Goal: Task Accomplishment & Management: Manage account settings

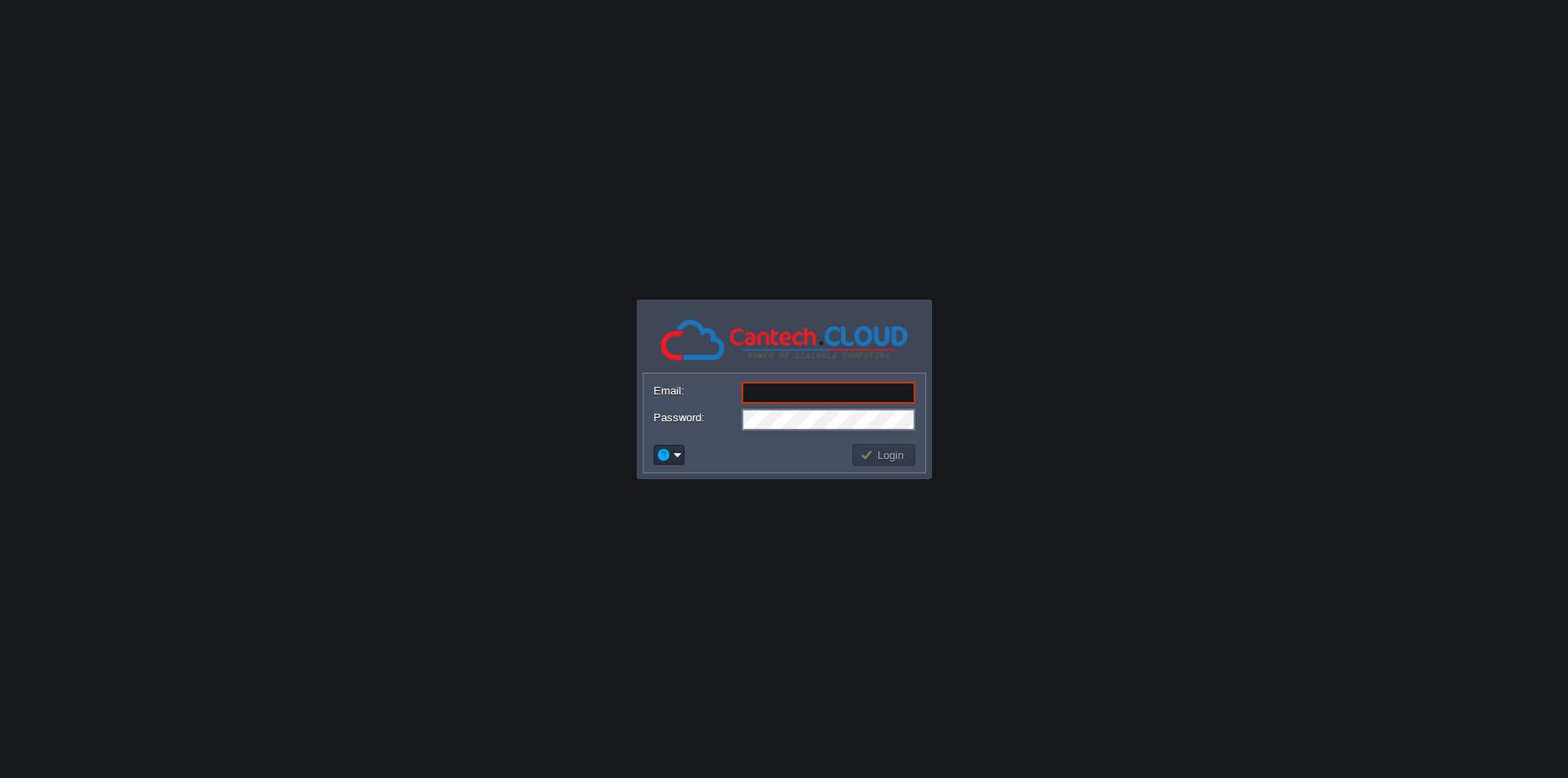
type input "[EMAIL_ADDRESS][DOMAIN_NAME]"
click at [996, 463] on body "Application Platform v.8.10.2 Email: sagar@themidnight.in Password: Login" at bounding box center [784, 389] width 1568 height 778
type input "[EMAIL_ADDRESS][DOMAIN_NAME]"
click at [892, 441] on td "Login" at bounding box center [883, 454] width 68 height 27
click at [895, 451] on button "Login" at bounding box center [884, 454] width 49 height 15
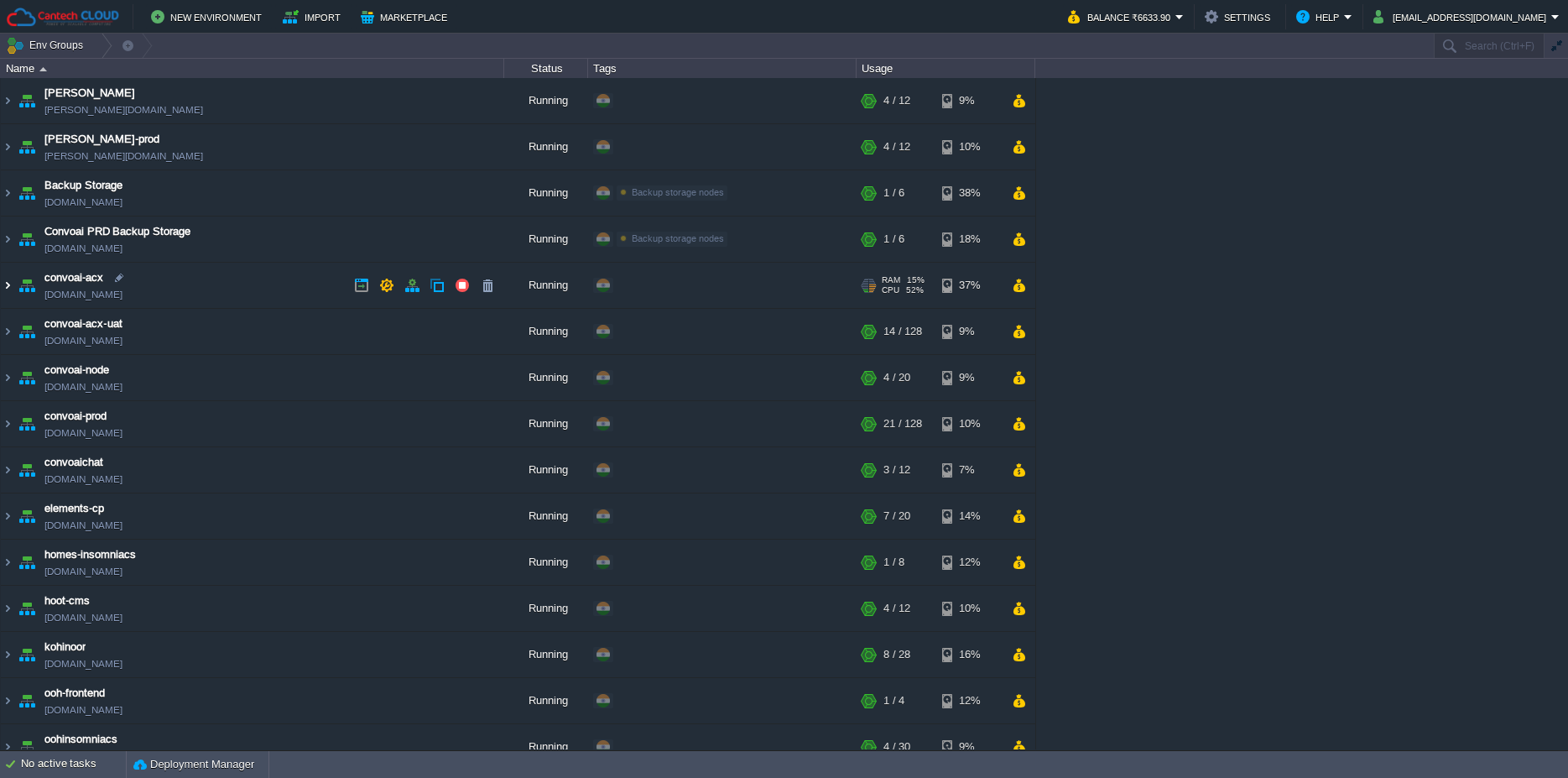
click at [9, 285] on img at bounding box center [7, 285] width 13 height 45
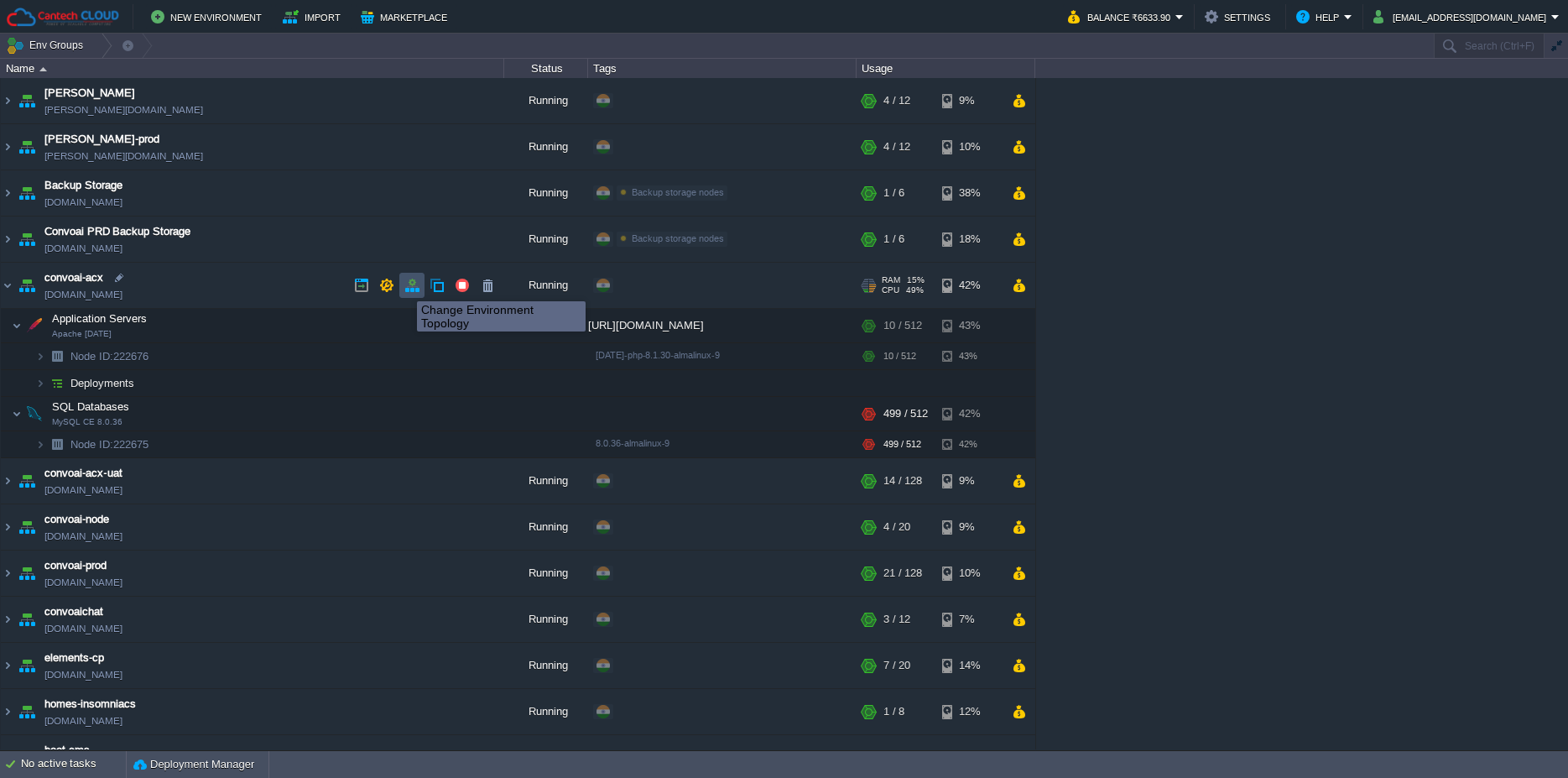
click at [413, 286] on button "button" at bounding box center [412, 285] width 15 height 15
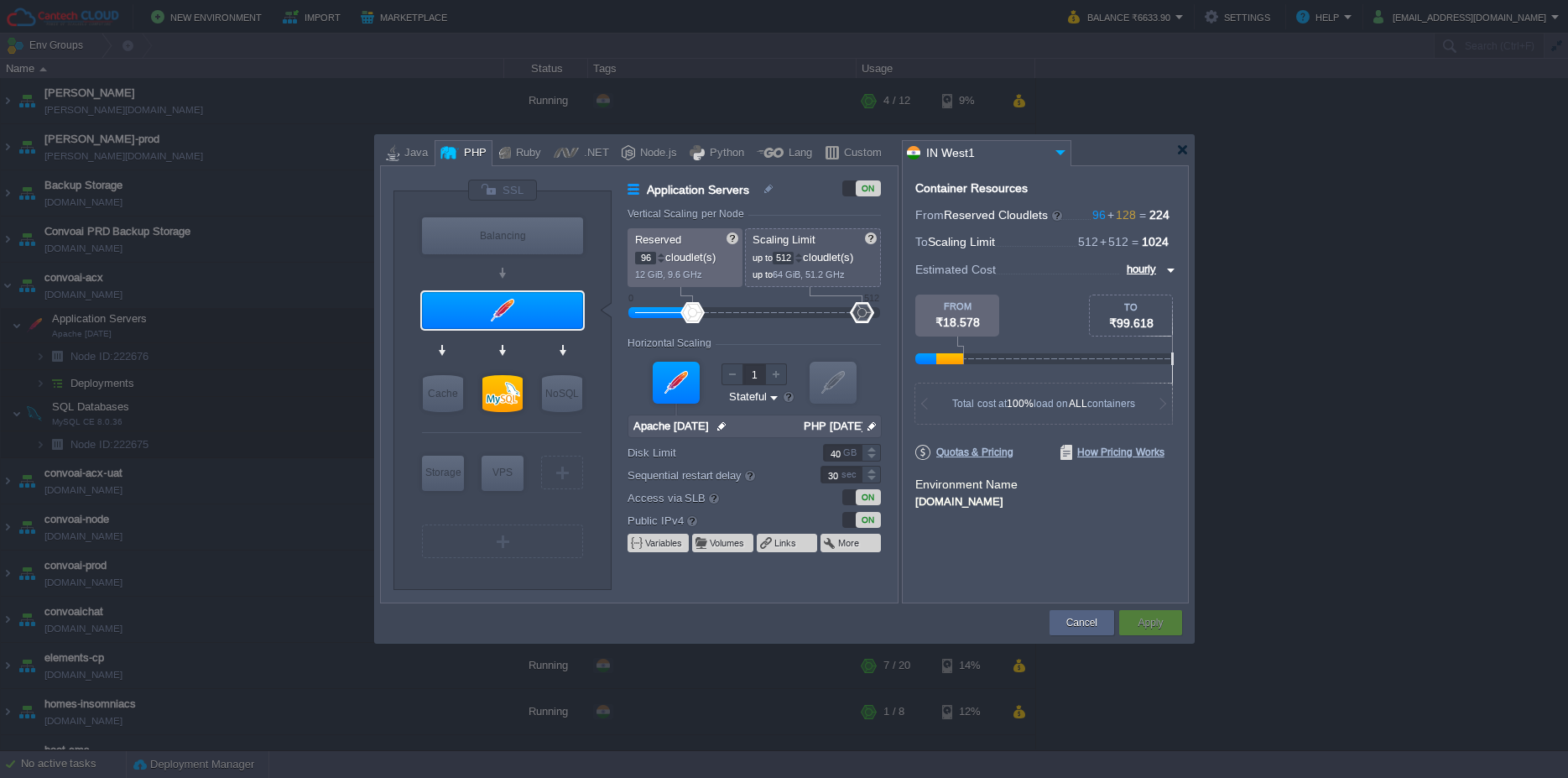
drag, startPoint x: 867, startPoint y: 310, endPoint x: 893, endPoint y: 311, distance: 26.0
click at [893, 311] on form "Vertical Scaling per Node Reserved 96 cloudlet(s) 12 GiB, 9.6 GHz Scaling Limit…" at bounding box center [761, 405] width 269 height 394
drag, startPoint x: 869, startPoint y: 312, endPoint x: 897, endPoint y: 312, distance: 28.0
click at [897, 312] on div "VM Balancing VM Application Servers VM Cache VM SQL VM NoSQL VM Storage VM VPS …" at bounding box center [640, 384] width 519 height 438
type input "512"
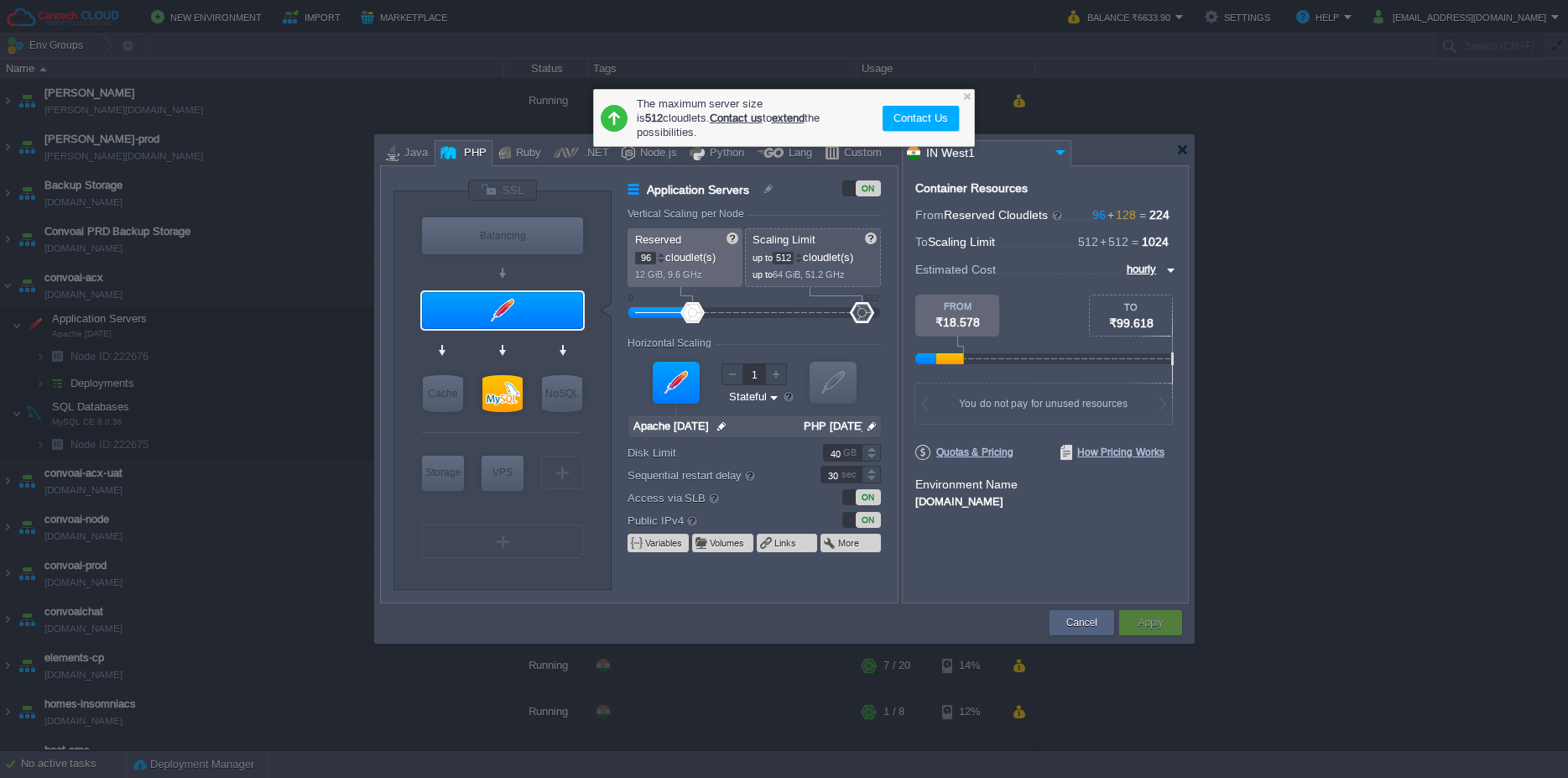
drag, startPoint x: 858, startPoint y: 319, endPoint x: 884, endPoint y: 317, distance: 26.1
click at [884, 317] on form "Vertical Scaling per Node Reserved 96 cloudlet(s) 12 GiB, 9.6 GHz Scaling Limit…" at bounding box center [761, 405] width 269 height 394
type input "MySQL CE 8.0.36"
click at [509, 386] on div at bounding box center [502, 393] width 40 height 37
type input "SQL Databases"
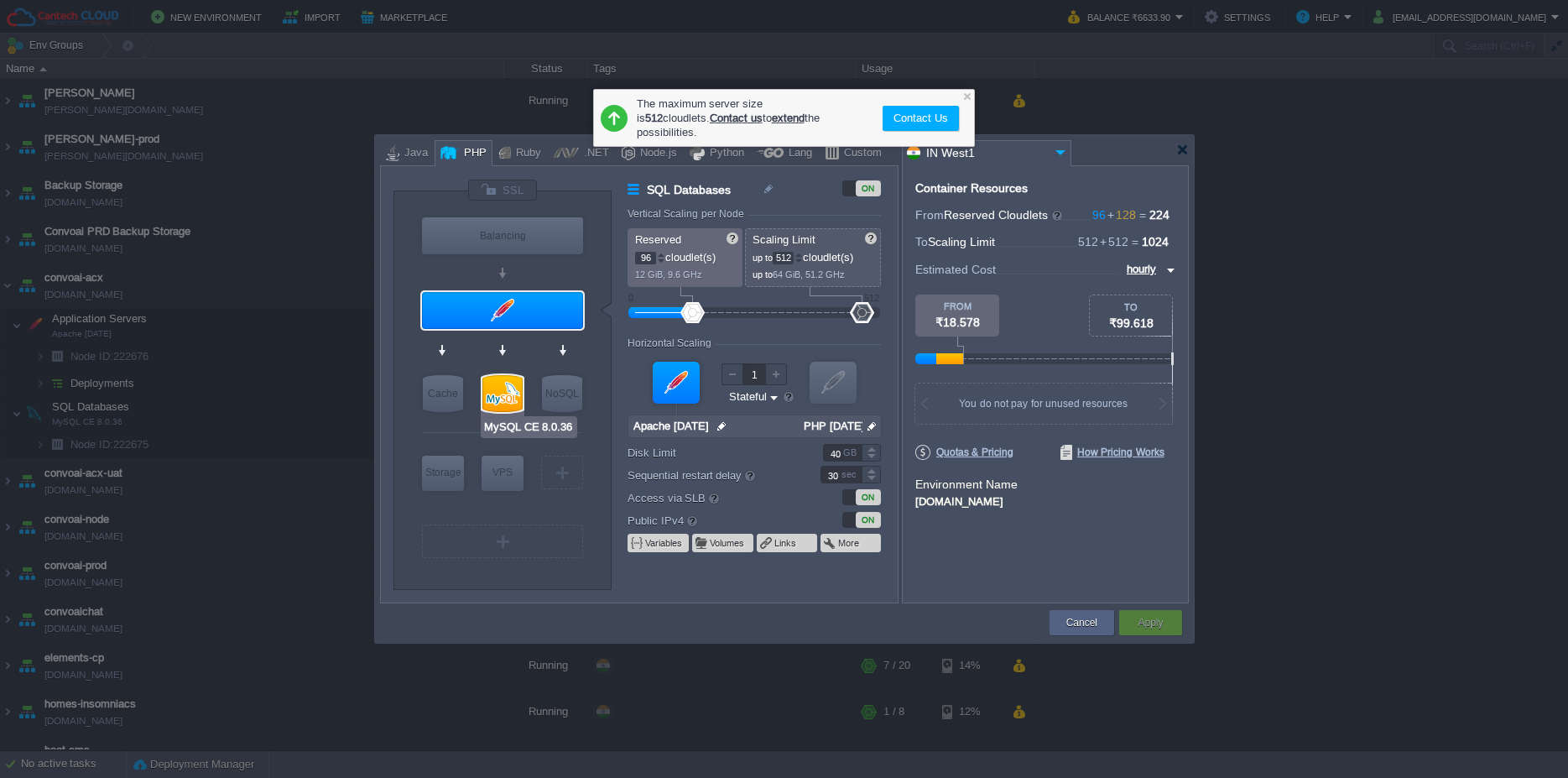
type input "128"
type input "MySQL CE 8.0.36"
type input "null"
type input "8.0.36-almalinux-9"
type input "Stateless"
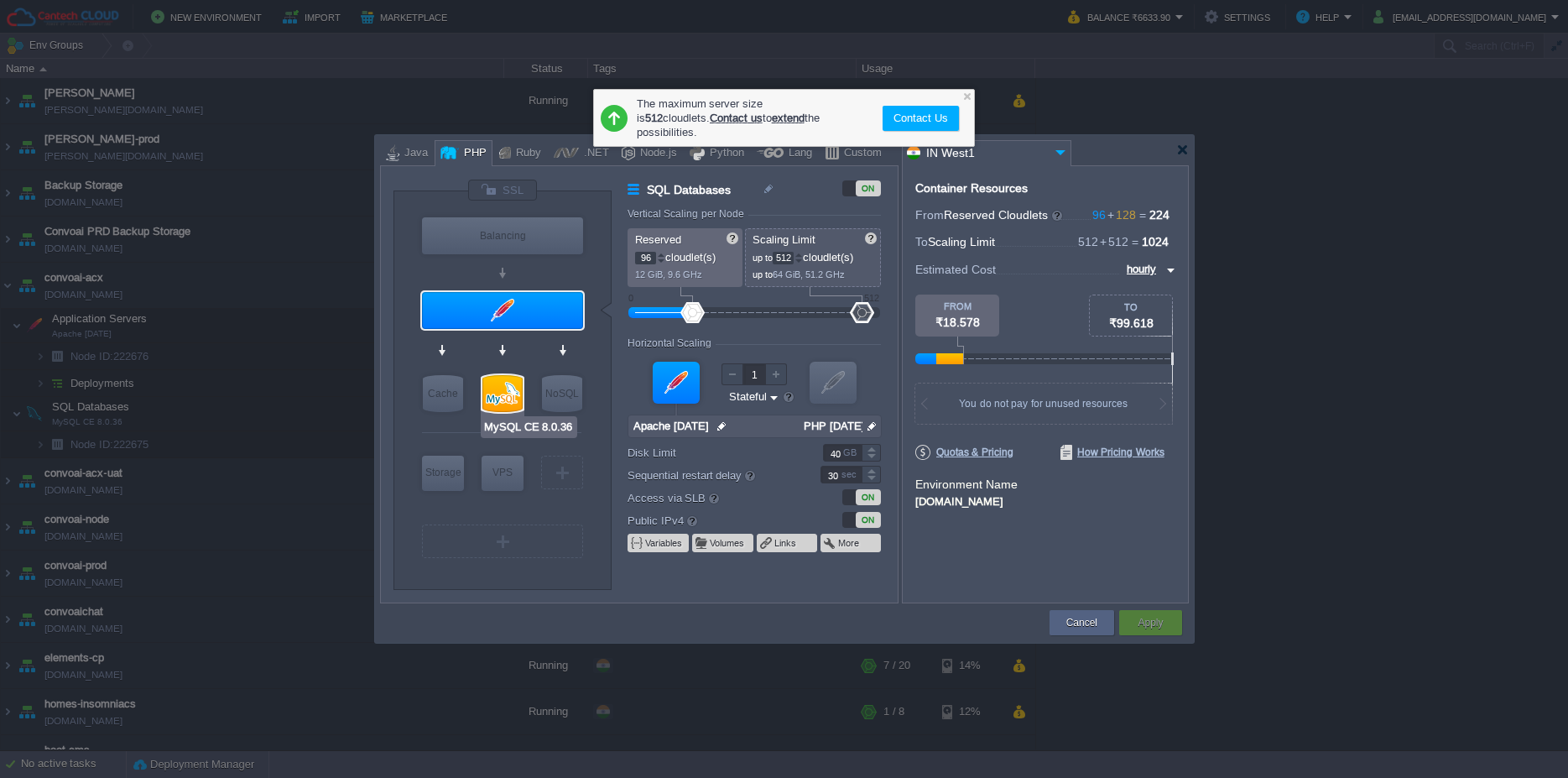
type input "50"
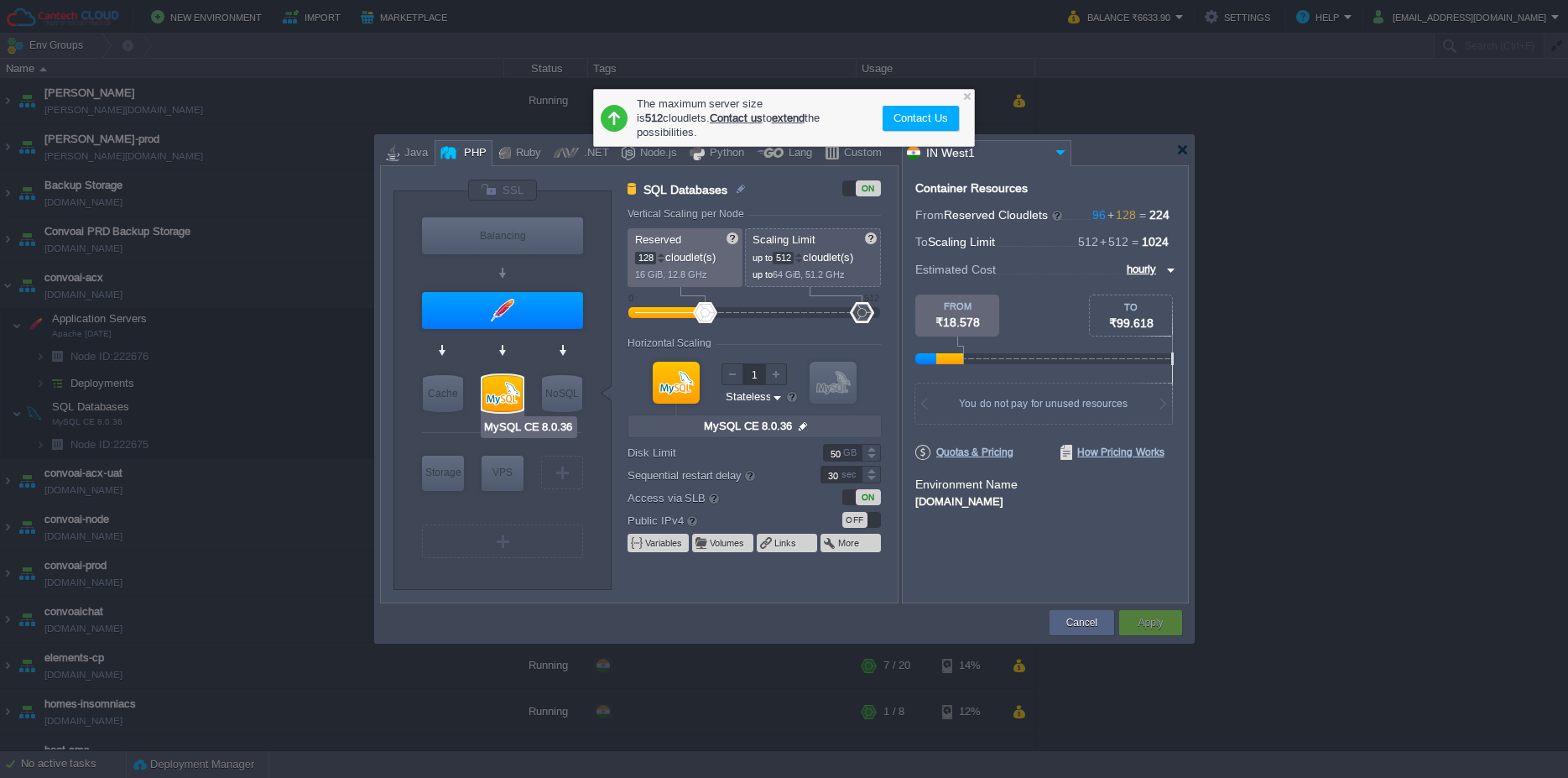
type input "Apache [DATE]"
click at [493, 309] on div at bounding box center [502, 310] width 161 height 37
type input "Application Servers"
type input "96"
type input "Apache [DATE]"
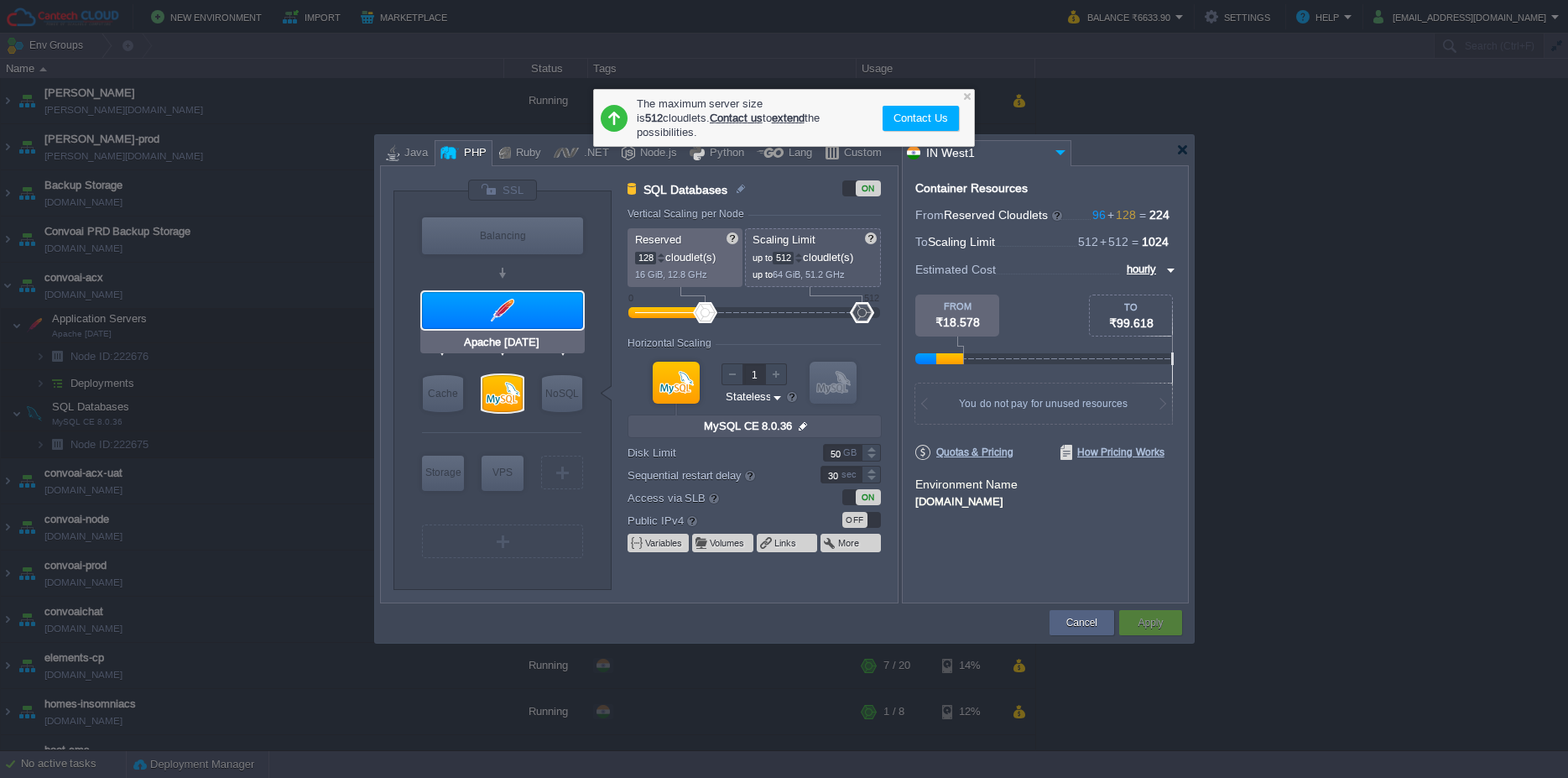
type input "null"
type input "PHP [DATE]"
type input "Stateful"
type input "40"
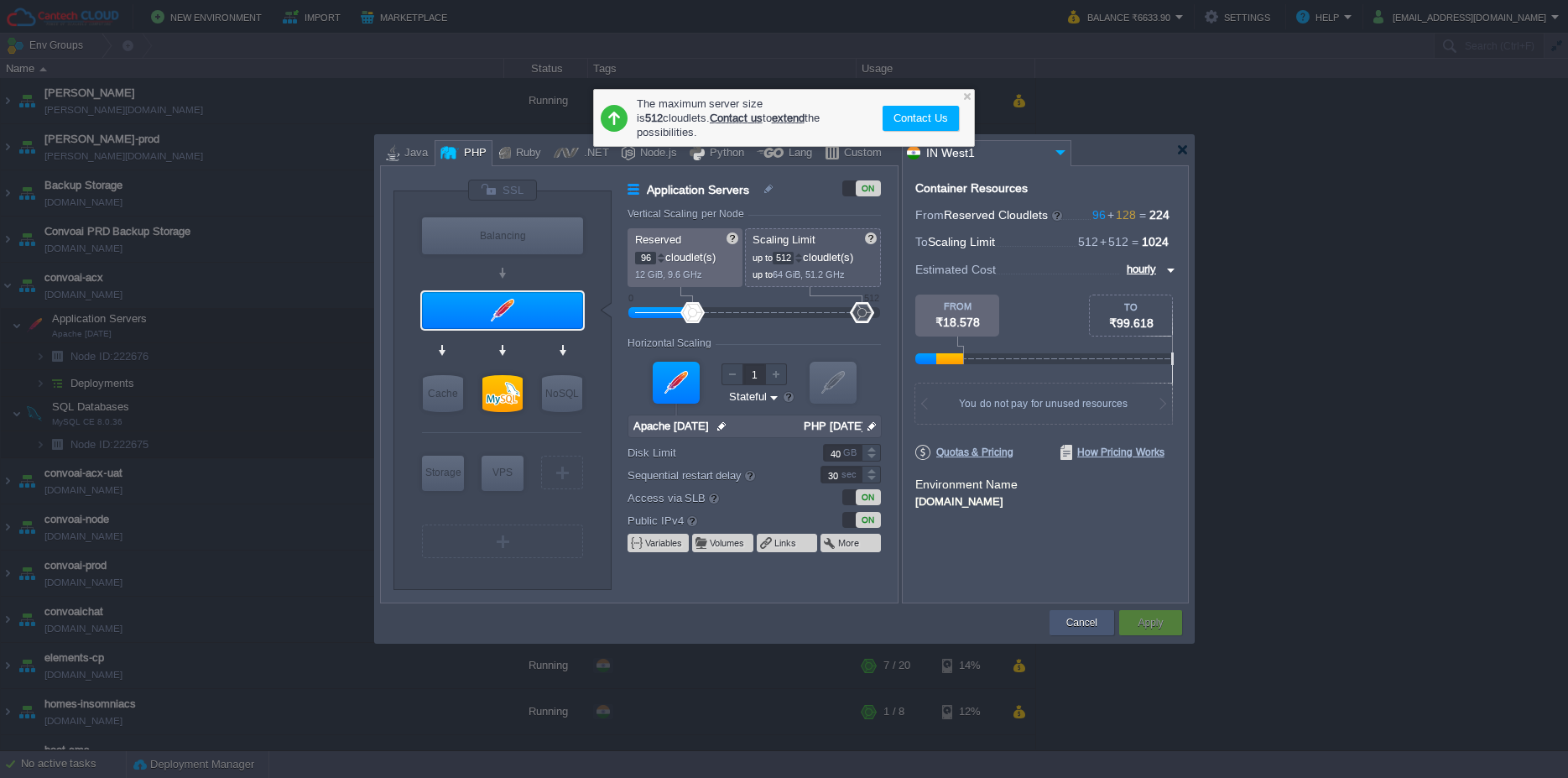
click at [1100, 615] on div "Cancel" at bounding box center [1081, 622] width 39 height 25
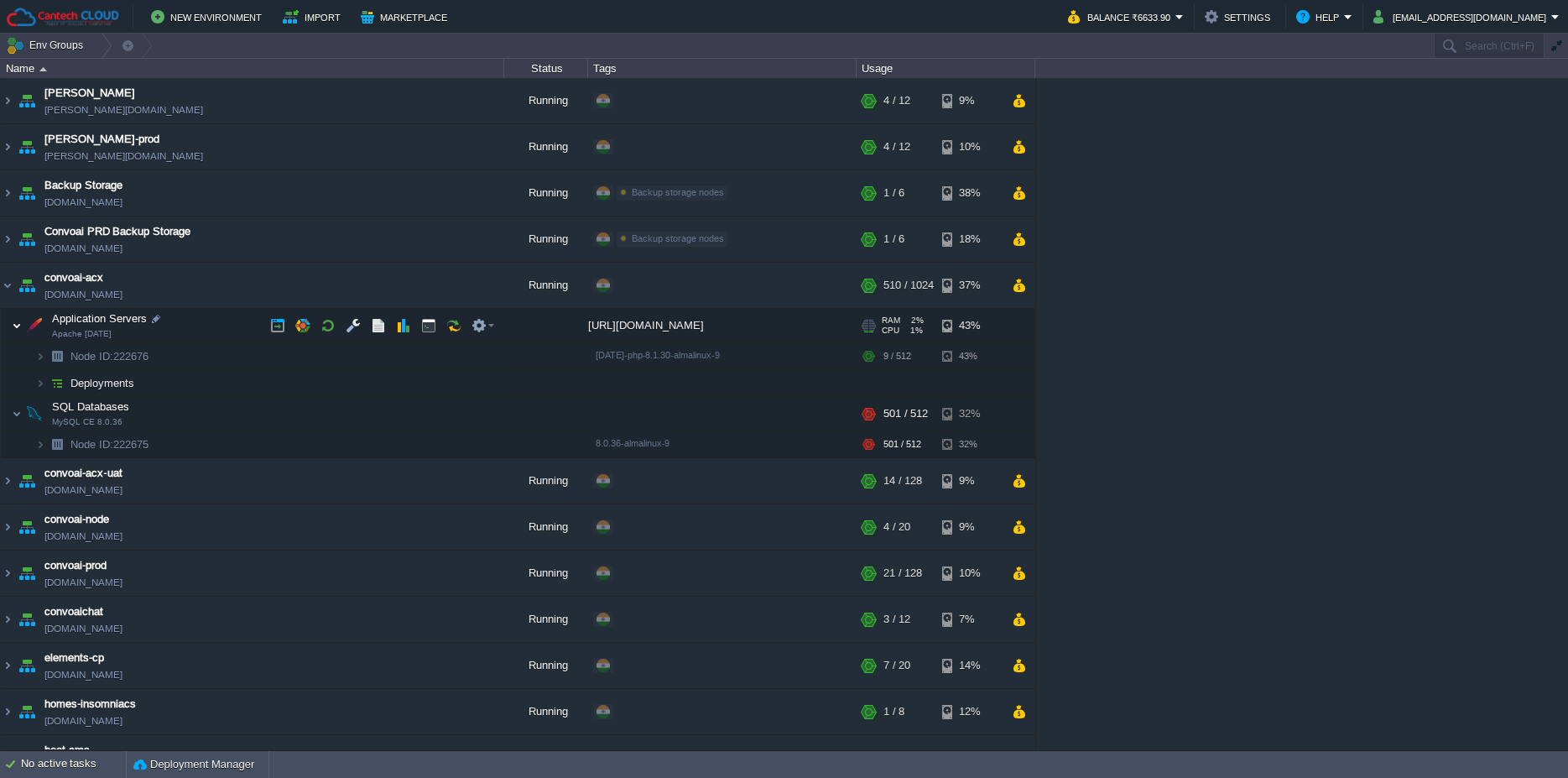
click at [15, 333] on img at bounding box center [17, 325] width 10 height 34
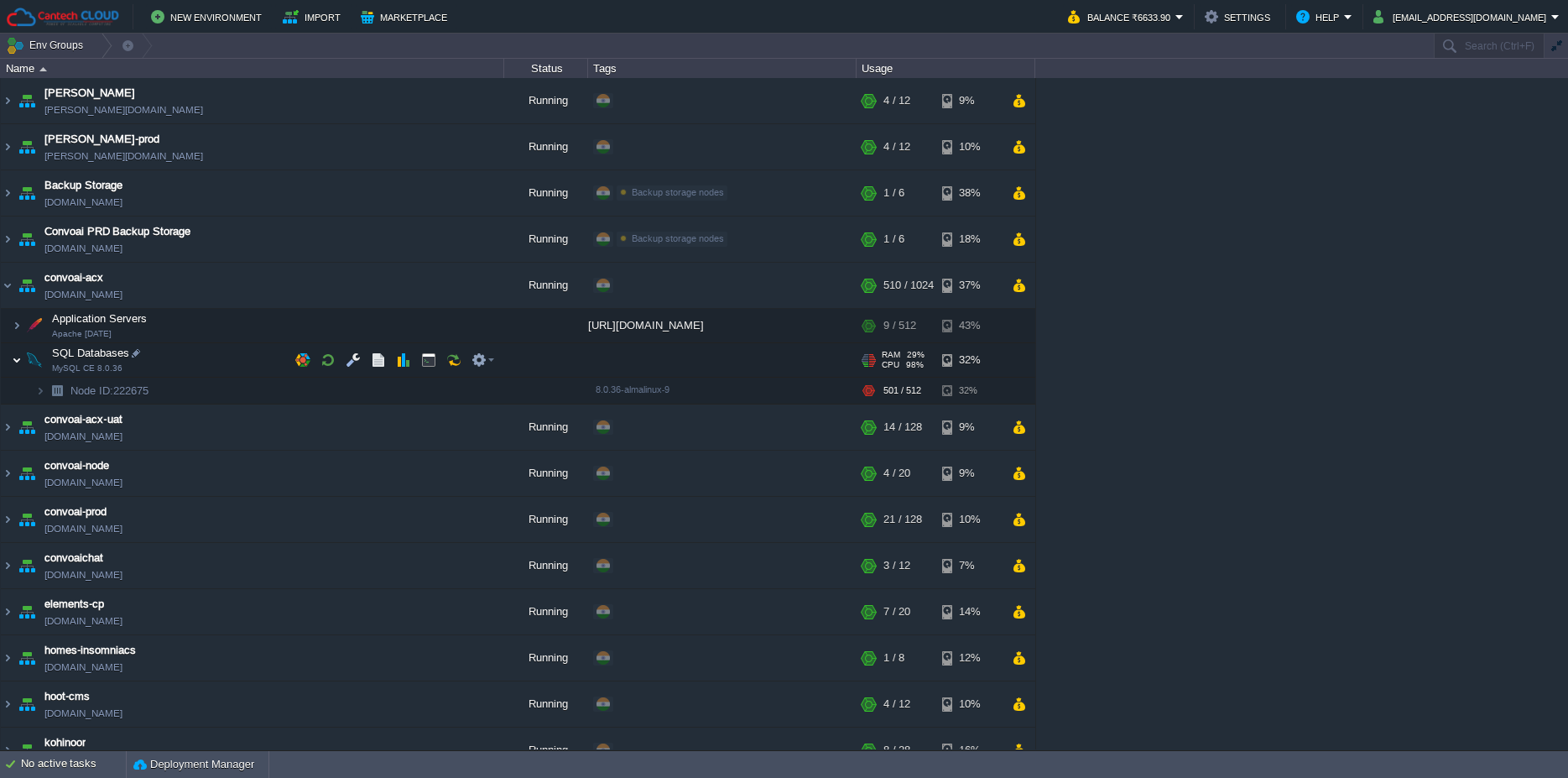
click at [14, 359] on img at bounding box center [17, 359] width 10 height 34
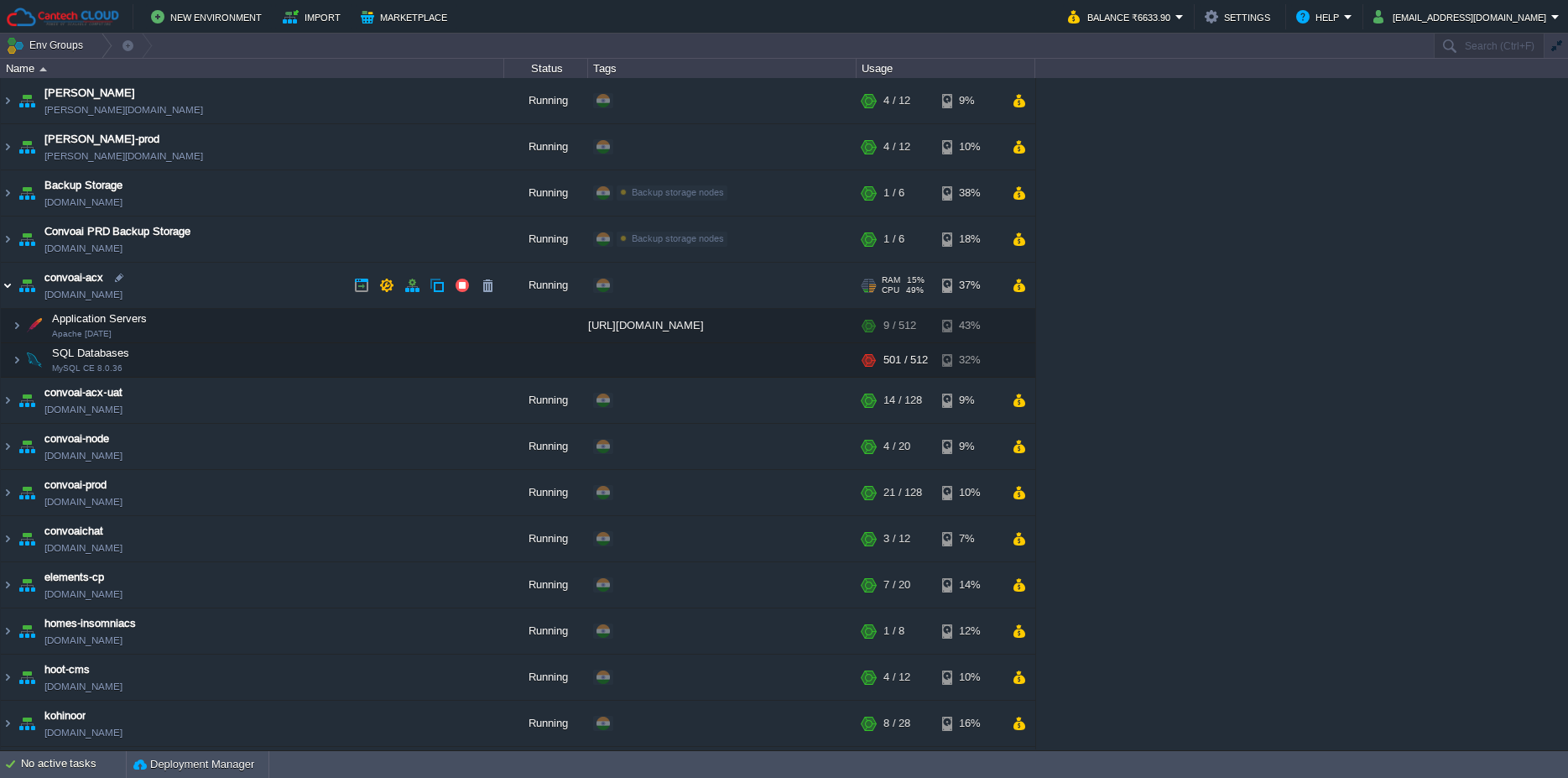
click at [6, 285] on img at bounding box center [7, 285] width 13 height 45
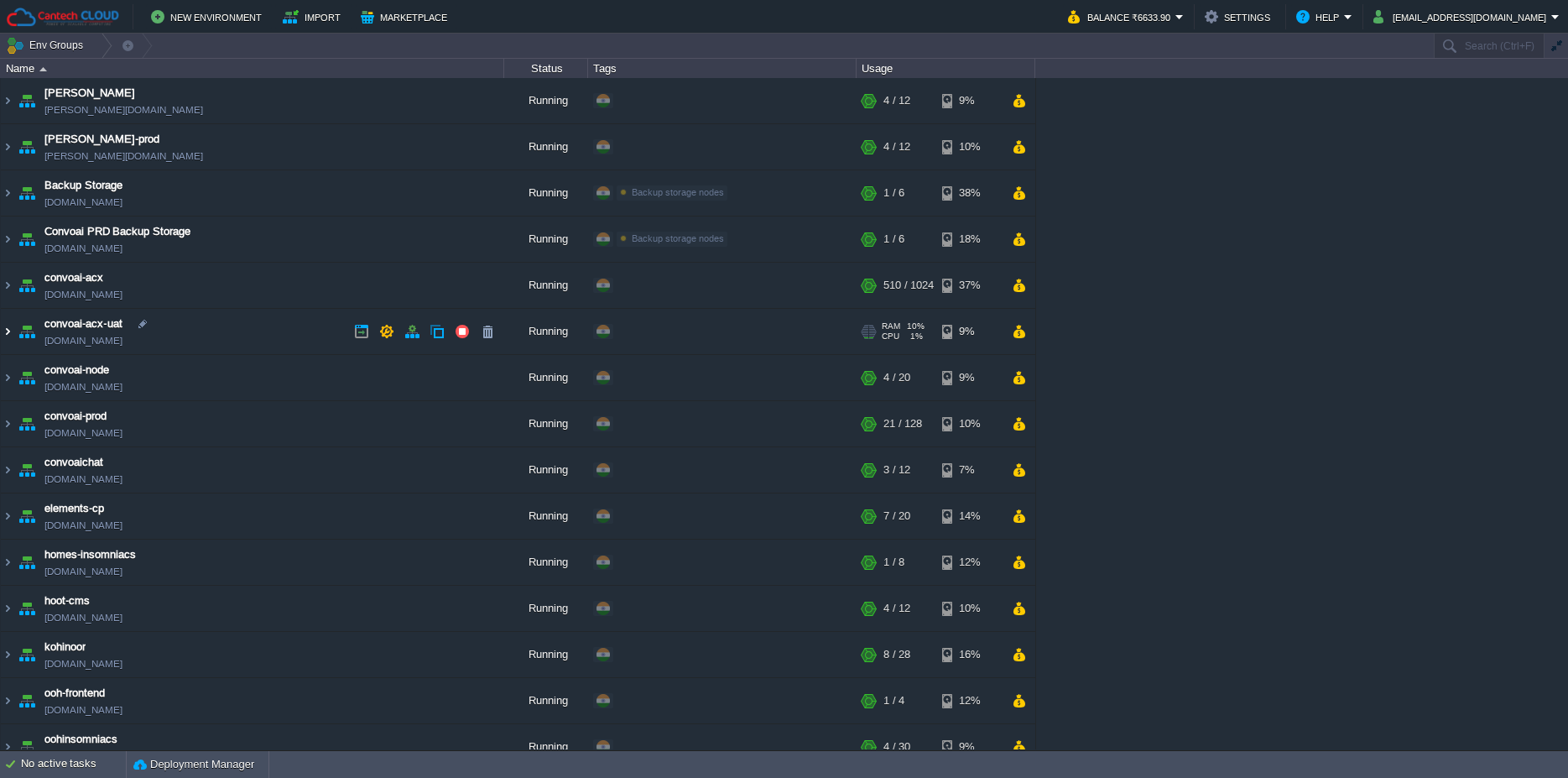
click at [8, 327] on img at bounding box center [7, 332] width 13 height 45
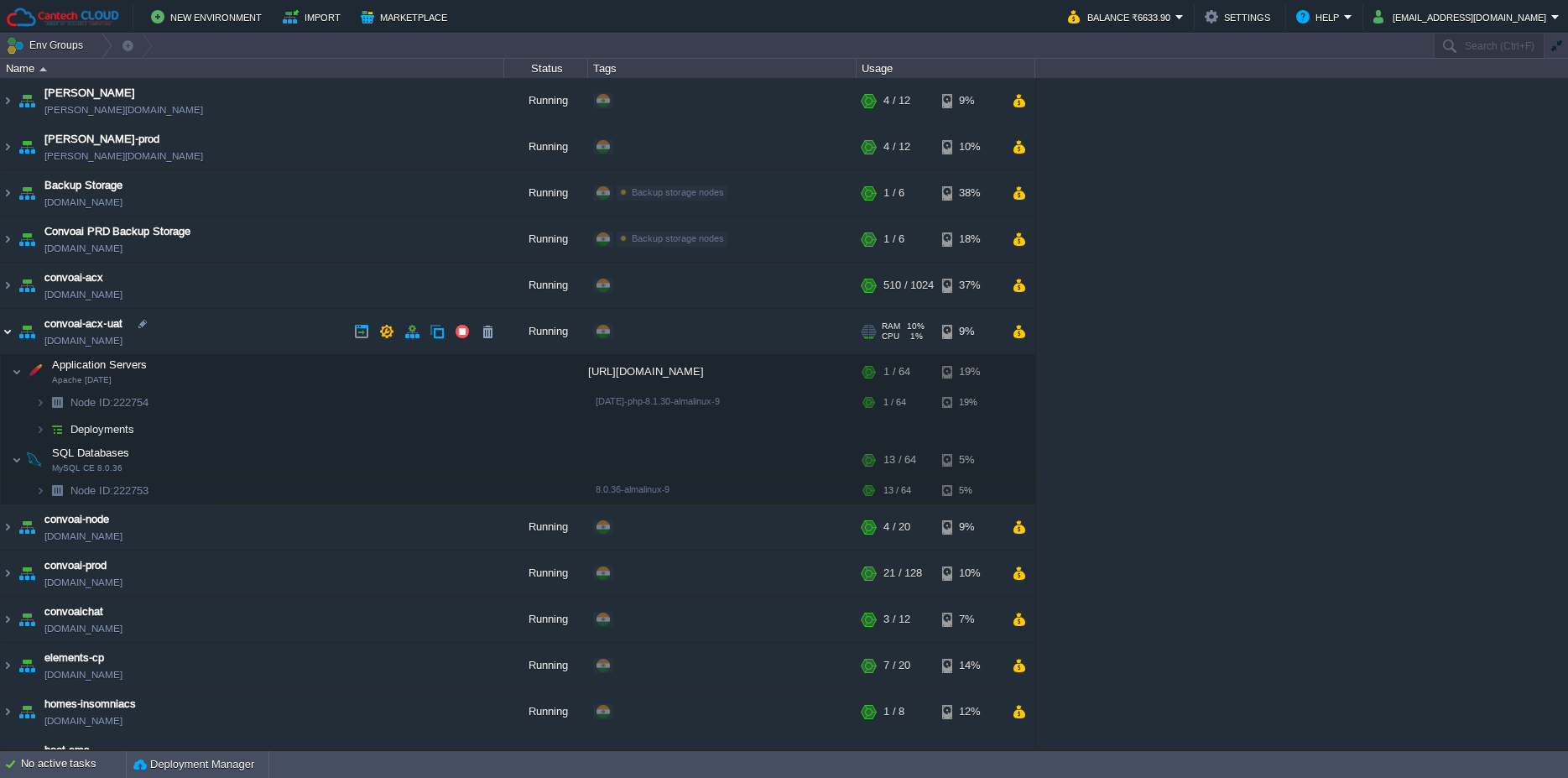
click at [8, 327] on img at bounding box center [7, 332] width 13 height 45
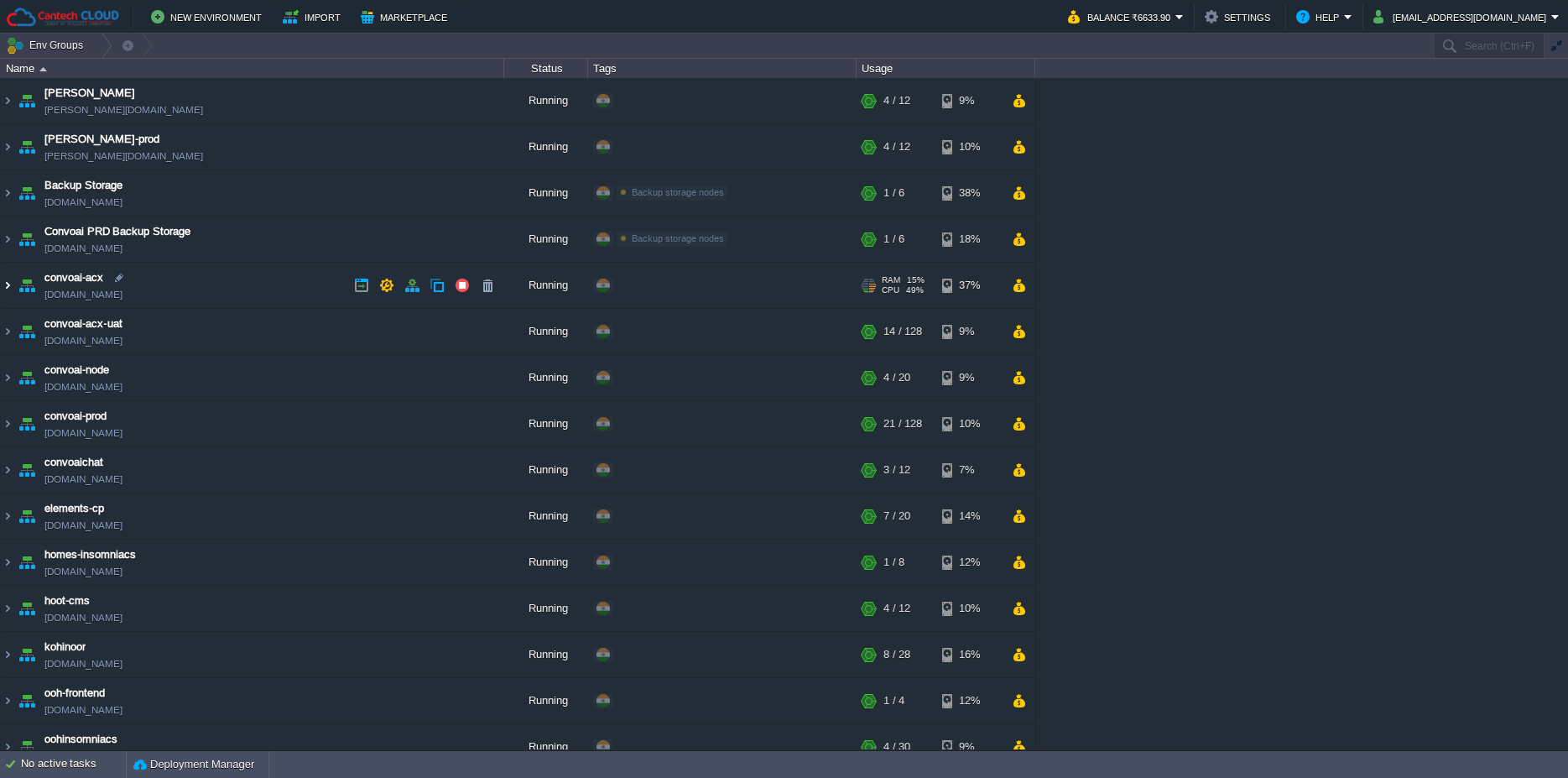
click at [10, 291] on img at bounding box center [7, 285] width 13 height 45
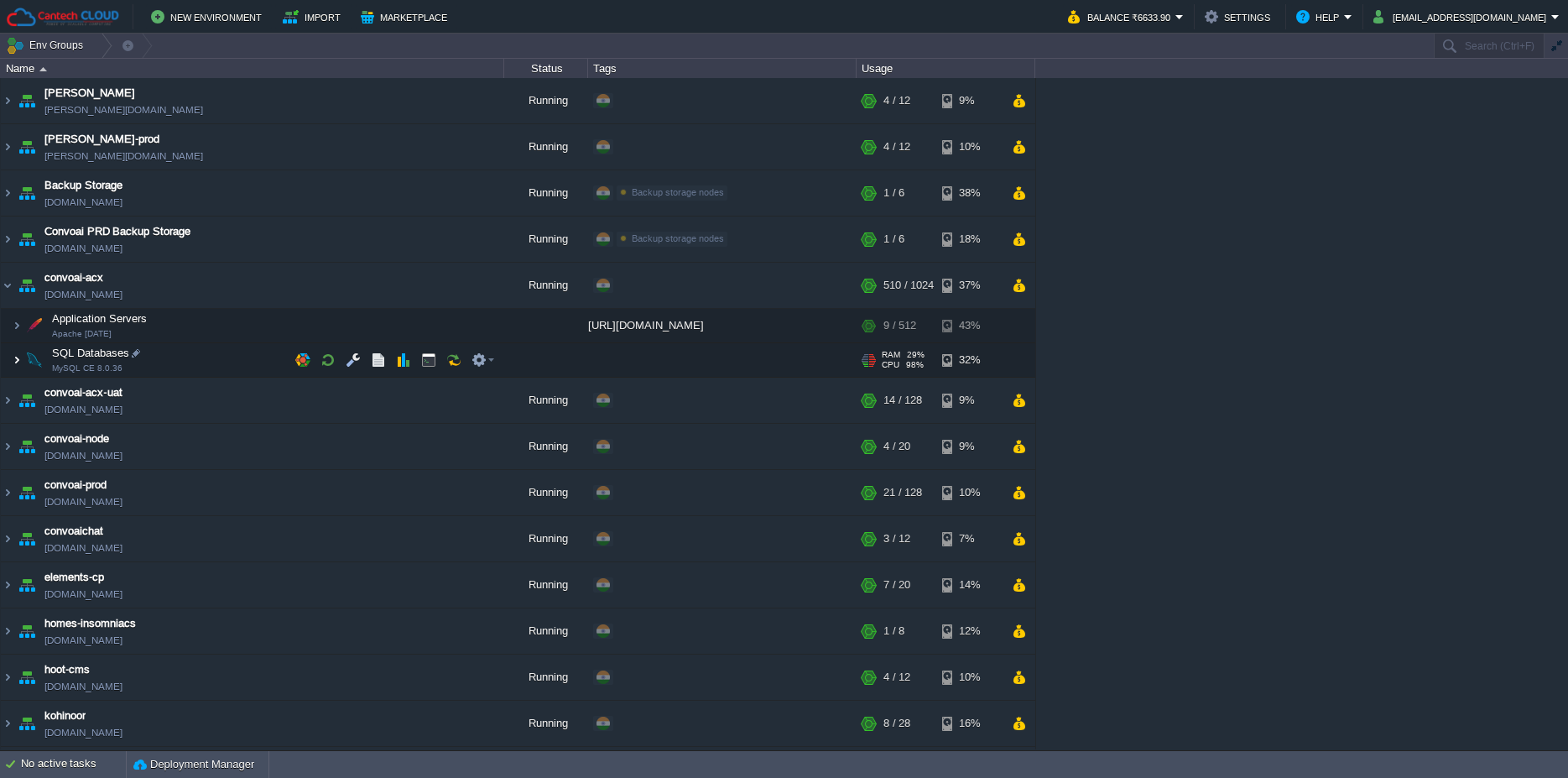
click at [13, 358] on img at bounding box center [17, 359] width 10 height 34
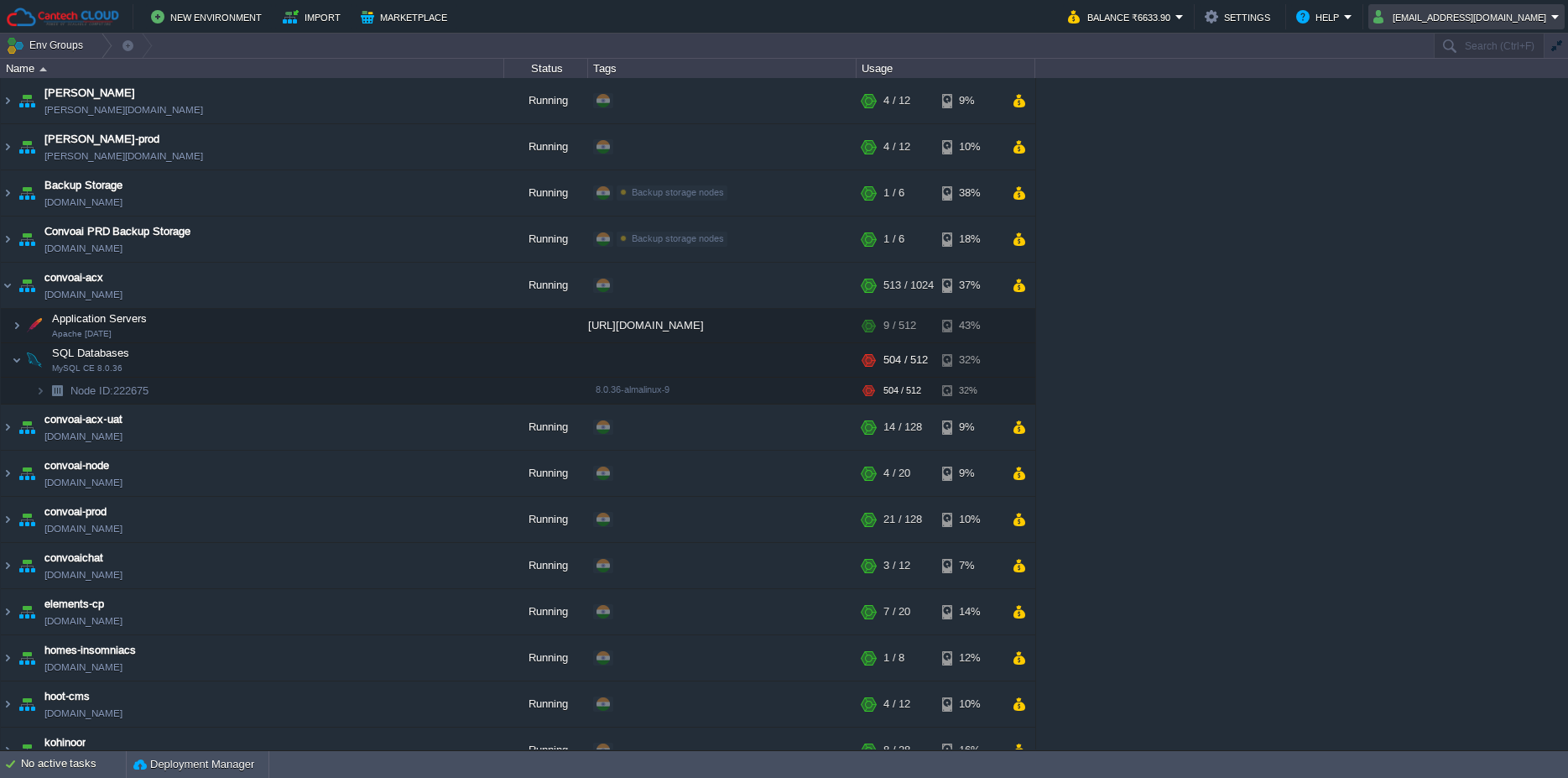
click at [1478, 15] on button "[EMAIL_ADDRESS][DOMAIN_NAME]" at bounding box center [1462, 17] width 178 height 20
click at [1451, 341] on div "[PERSON_NAME] [PERSON_NAME][DOMAIN_NAME] Running + Add to Env Group RAM 27% CPU…" at bounding box center [784, 413] width 1568 height 671
click at [1481, 17] on button "[EMAIL_ADDRESS][DOMAIN_NAME]" at bounding box center [1462, 17] width 178 height 20
drag, startPoint x: 1461, startPoint y: 91, endPoint x: 1446, endPoint y: 98, distance: 16.6
click at [1461, 91] on span "Sign out" at bounding box center [1461, 88] width 40 height 12
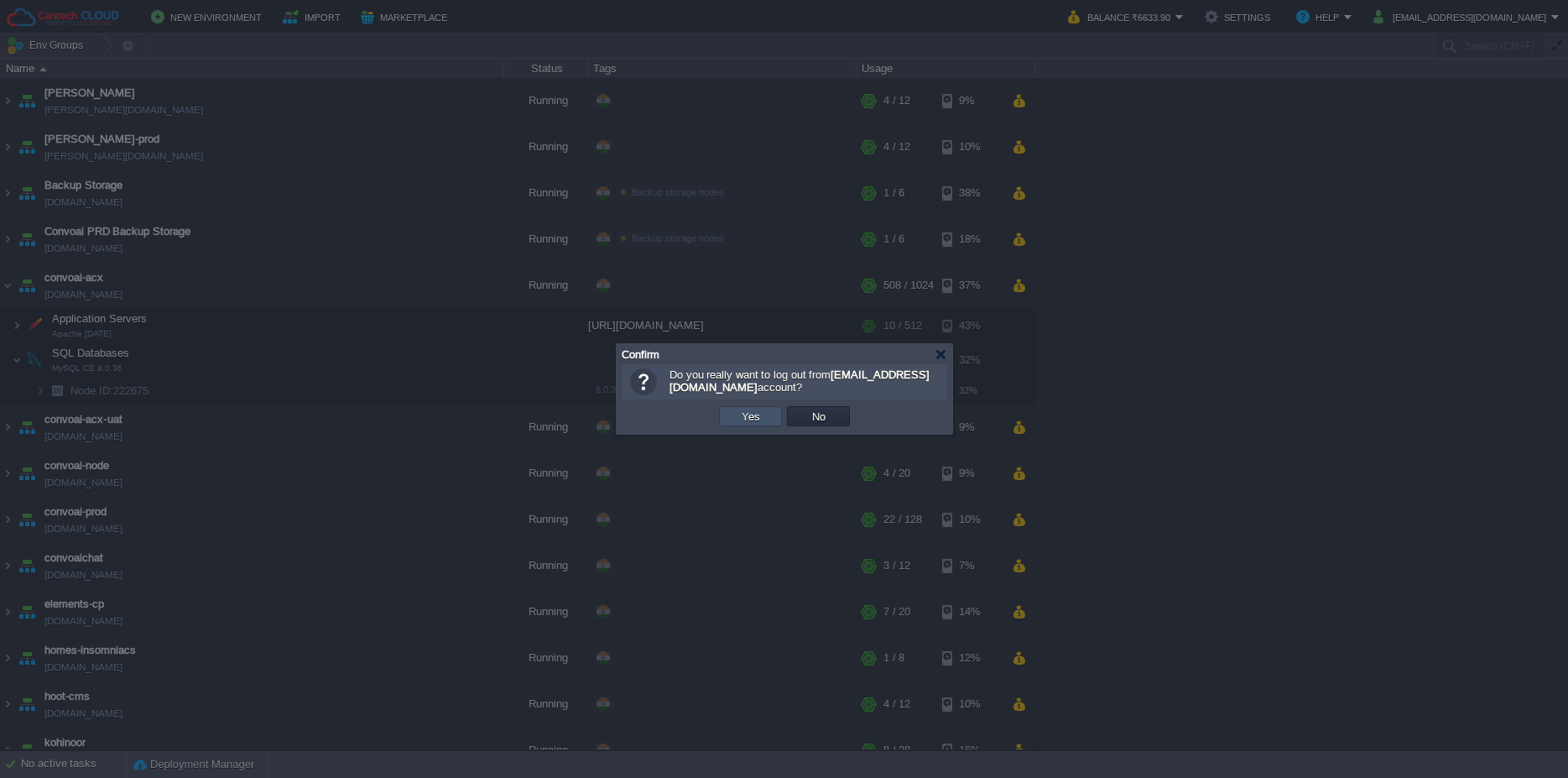
click at [754, 409] on button "Yes" at bounding box center [750, 415] width 29 height 15
